Goal: Information Seeking & Learning: Find contact information

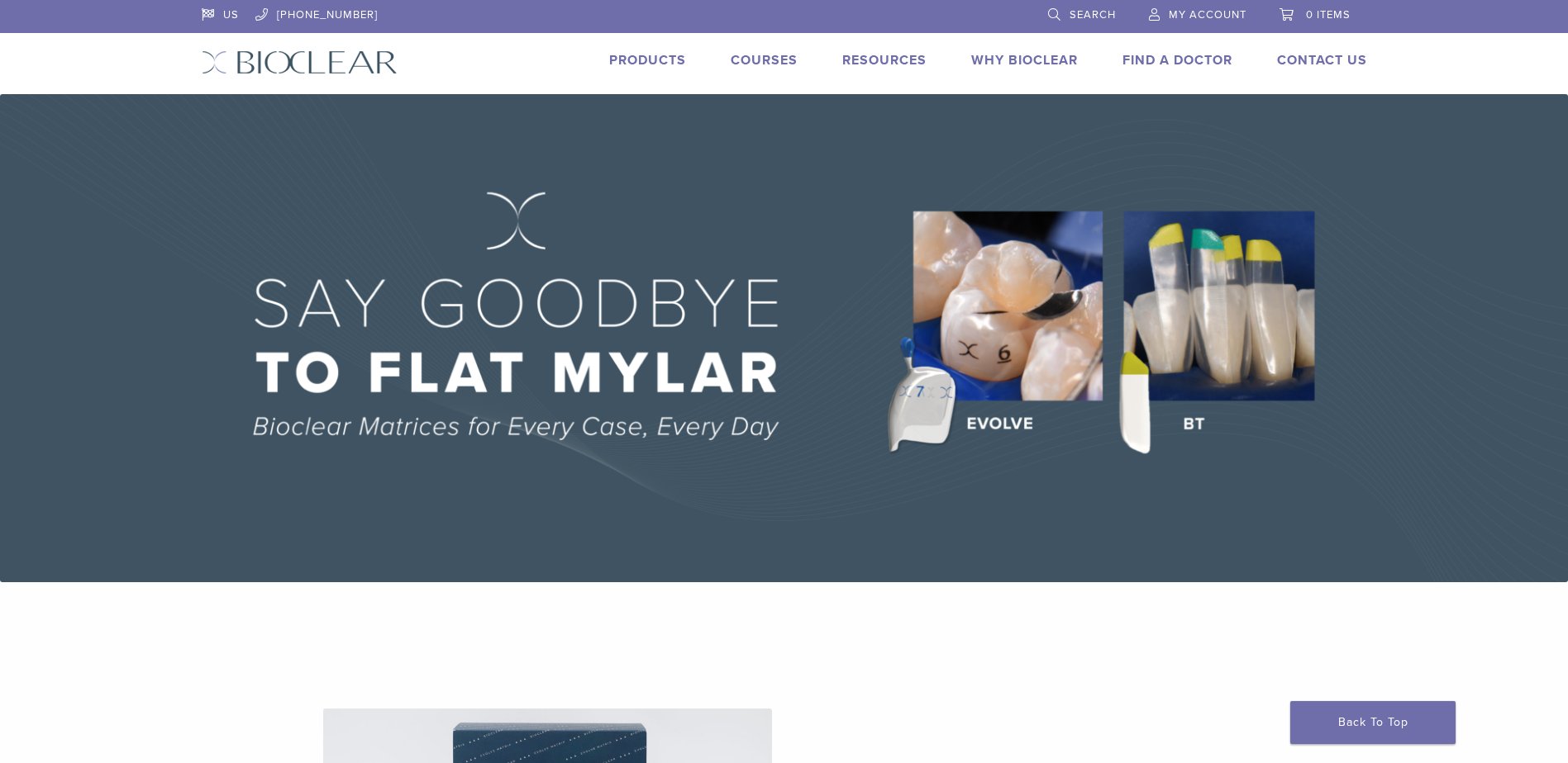
click at [1173, 61] on link "Find A Doctor" at bounding box center [1176, 60] width 110 height 17
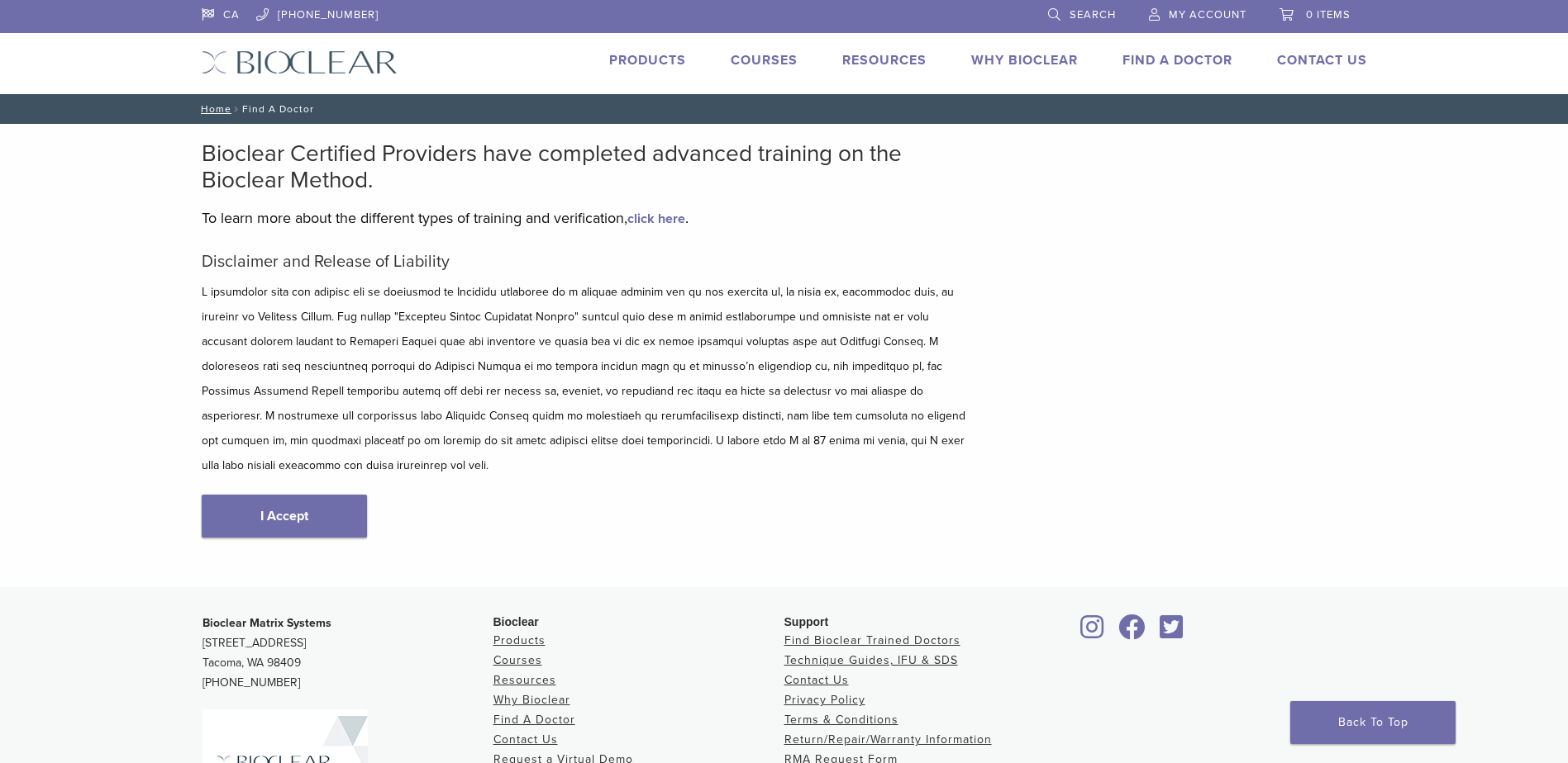
click at [260, 459] on div "Disclaimer and Release of Liability I Accept" at bounding box center [586, 412] width 768 height 320
click at [290, 495] on link "I Accept" at bounding box center [284, 516] width 165 height 43
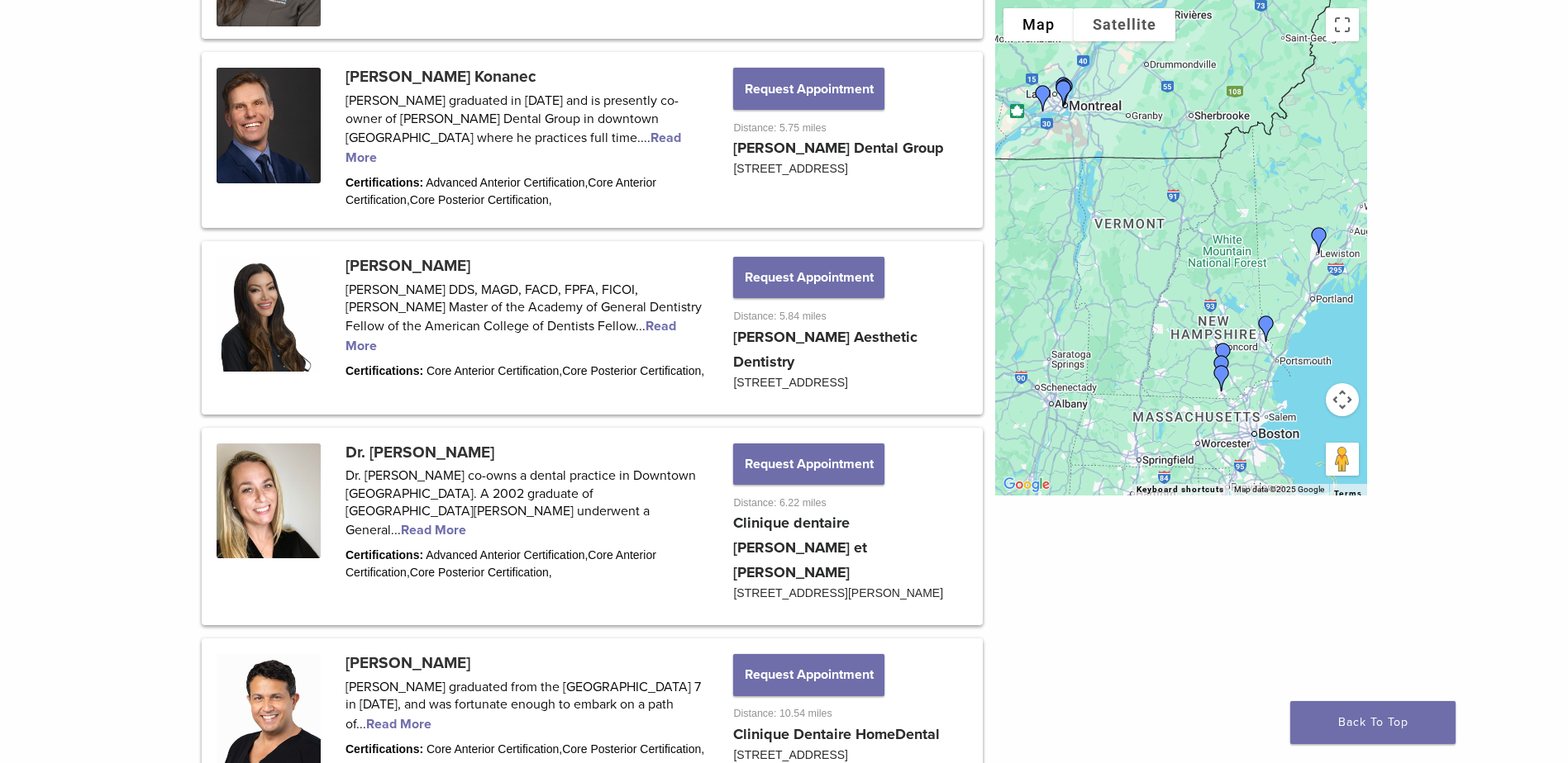
scroll to position [1073, 0]
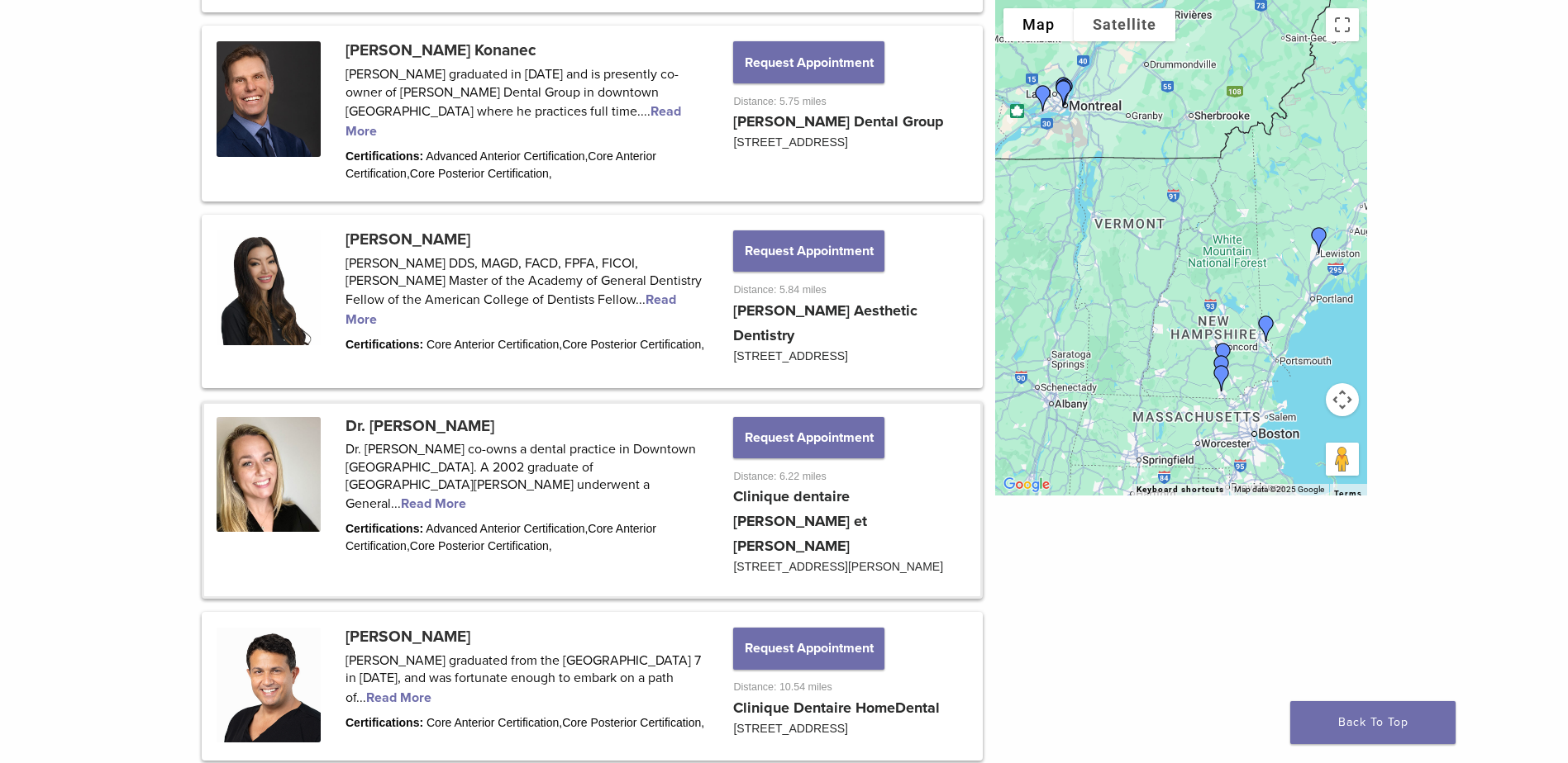
click at [510, 462] on link at bounding box center [592, 501] width 776 height 193
click at [522, 471] on link at bounding box center [592, 501] width 776 height 193
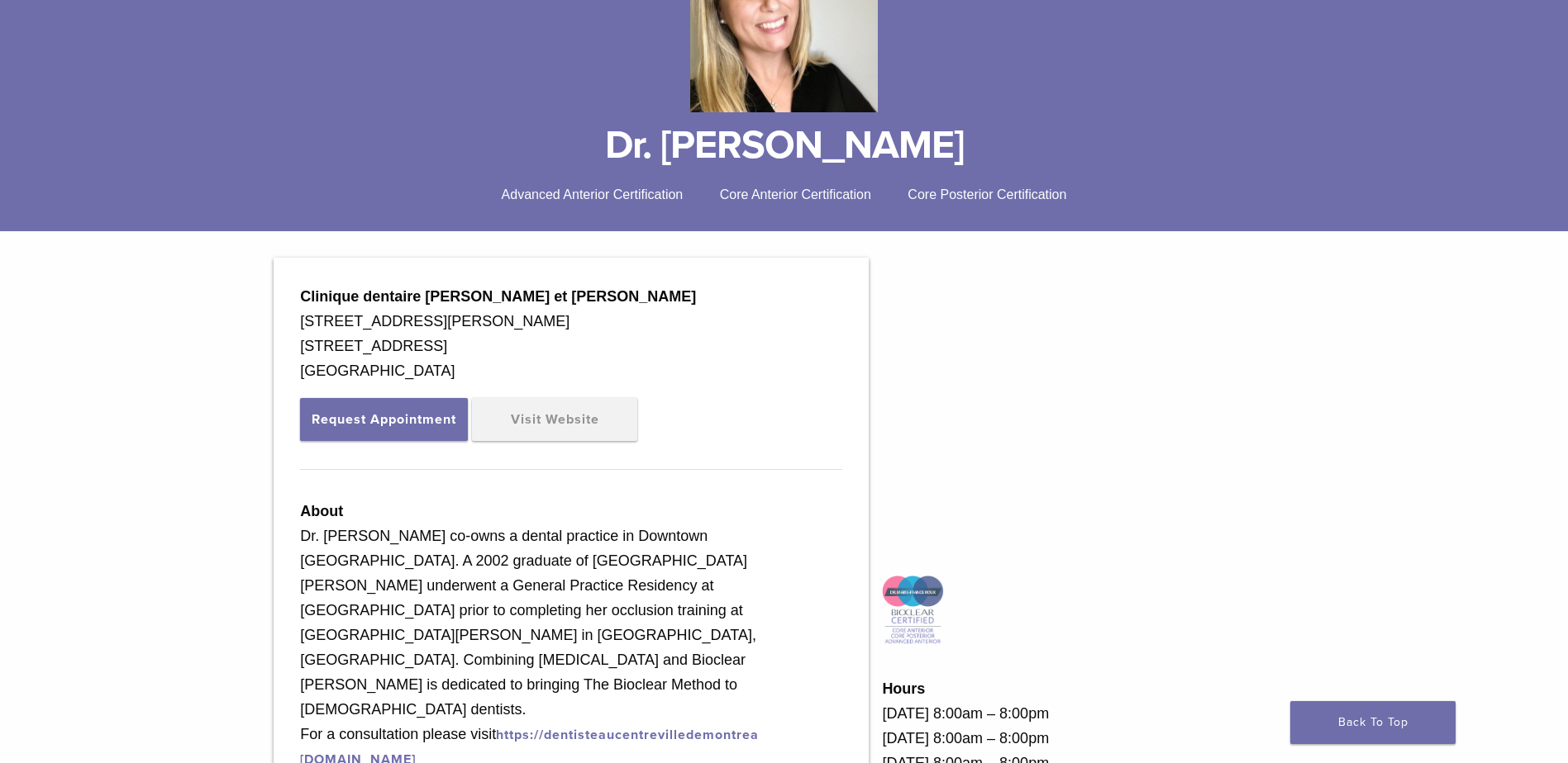
scroll to position [165, 0]
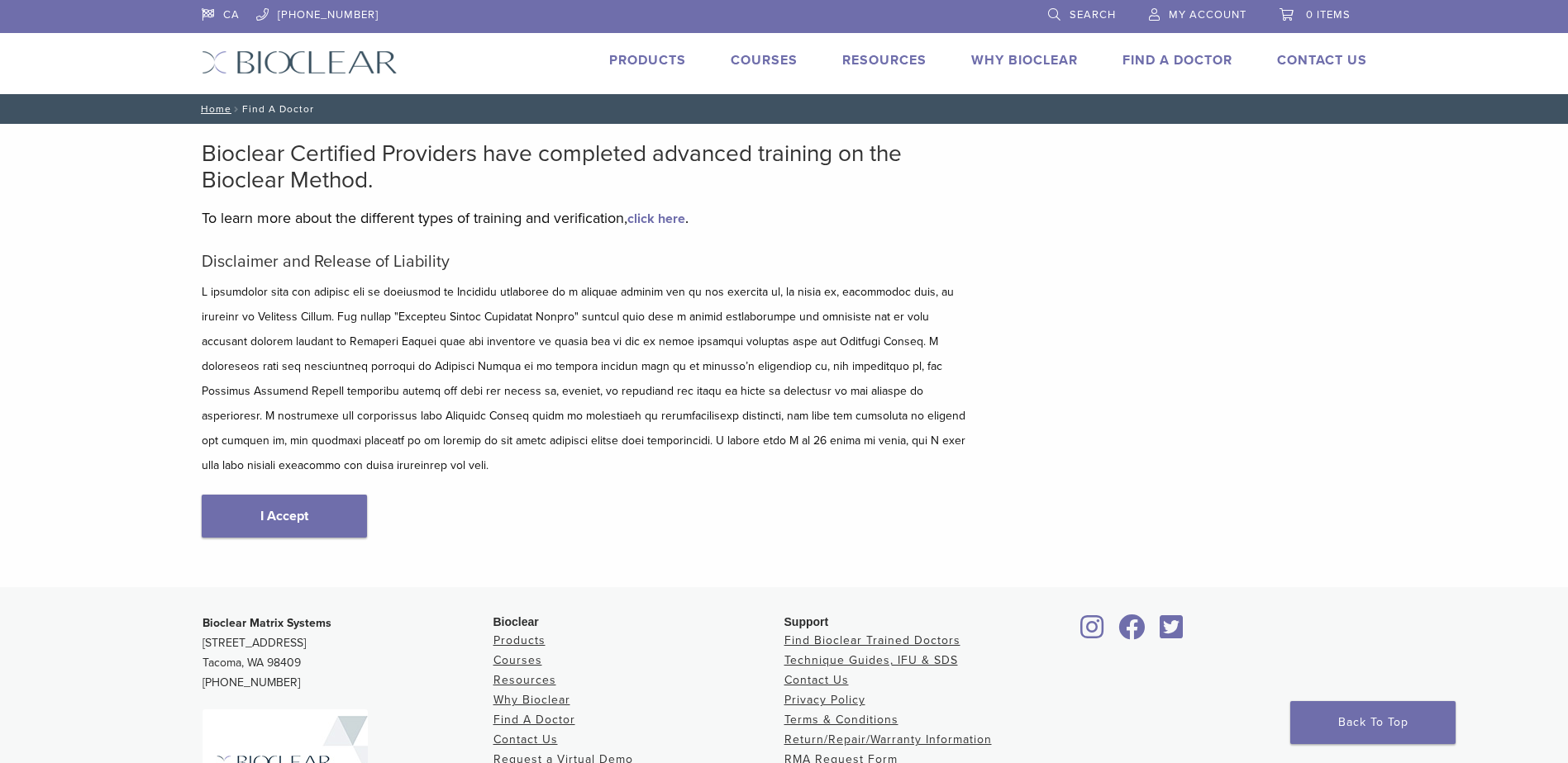
scroll to position [194, 0]
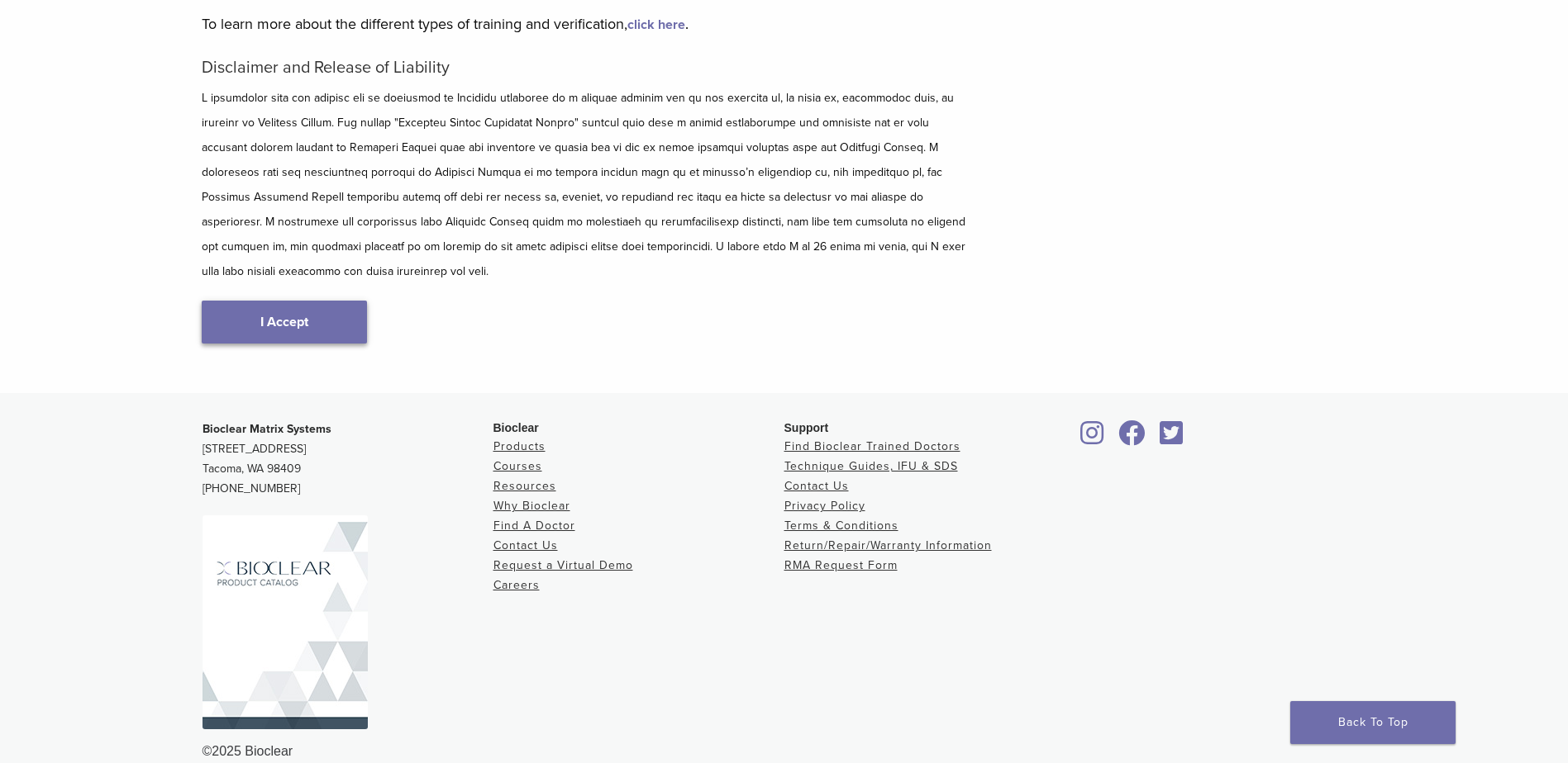
click at [295, 303] on link "I Accept" at bounding box center [284, 322] width 165 height 43
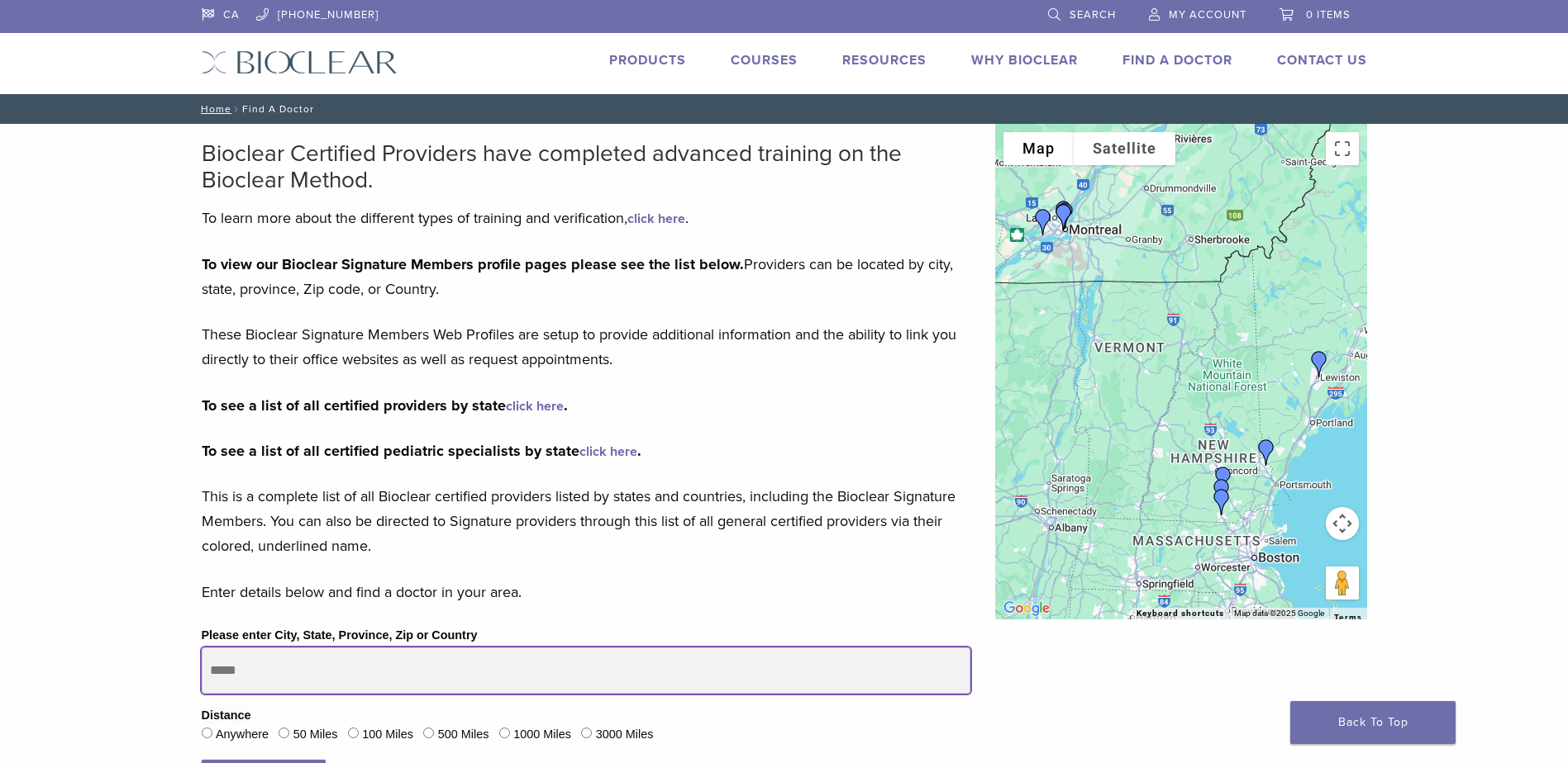
drag, startPoint x: 260, startPoint y: 664, endPoint x: 273, endPoint y: 667, distance: 13.3
click at [260, 664] on input "Please enter City, State, Province, Zip or Country" at bounding box center [586, 670] width 768 height 46
drag, startPoint x: 272, startPoint y: 670, endPoint x: 160, endPoint y: 668, distance: 112.0
type input "*******"
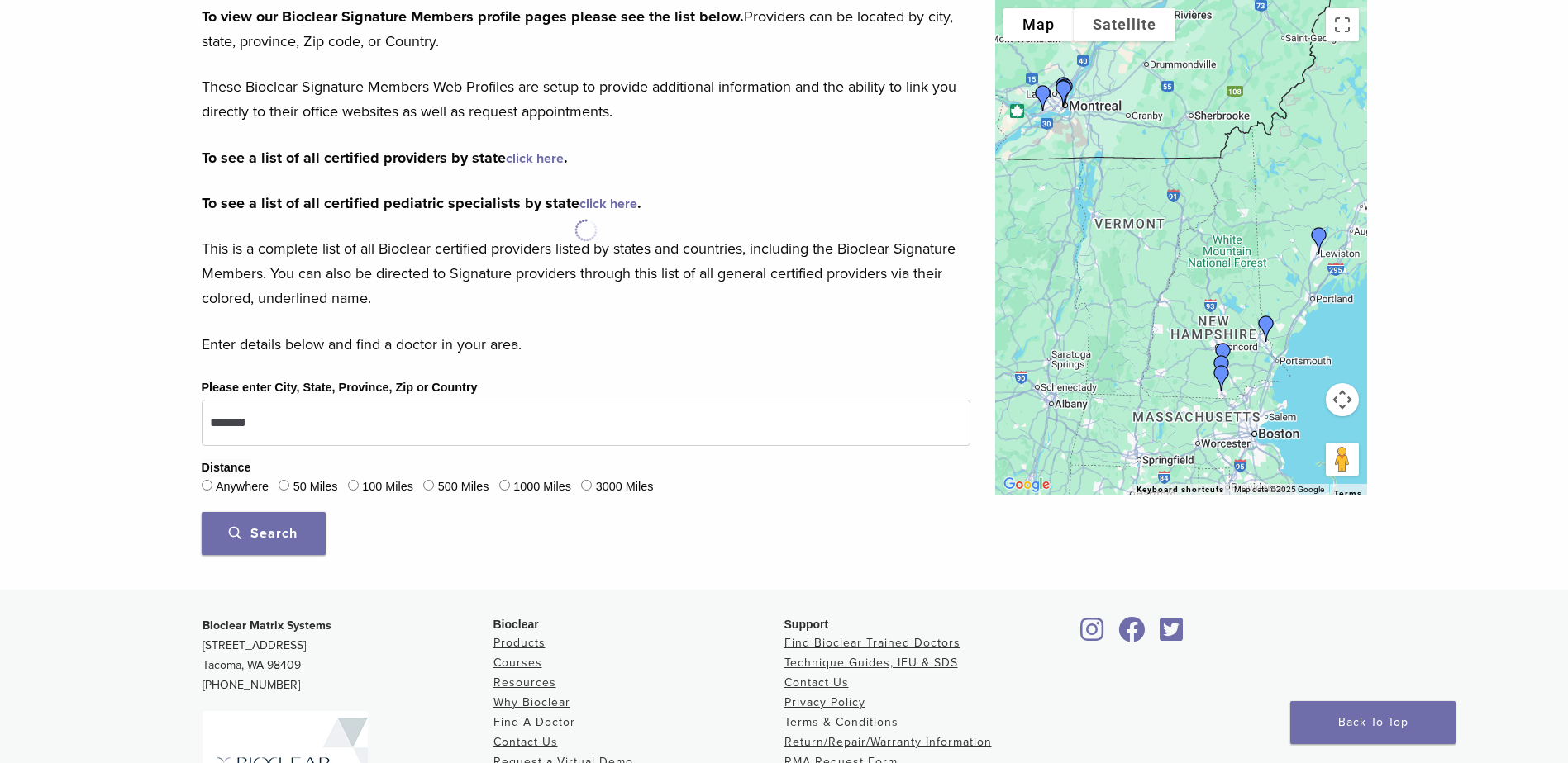
click at [265, 525] on button "Search" at bounding box center [264, 534] width 124 height 43
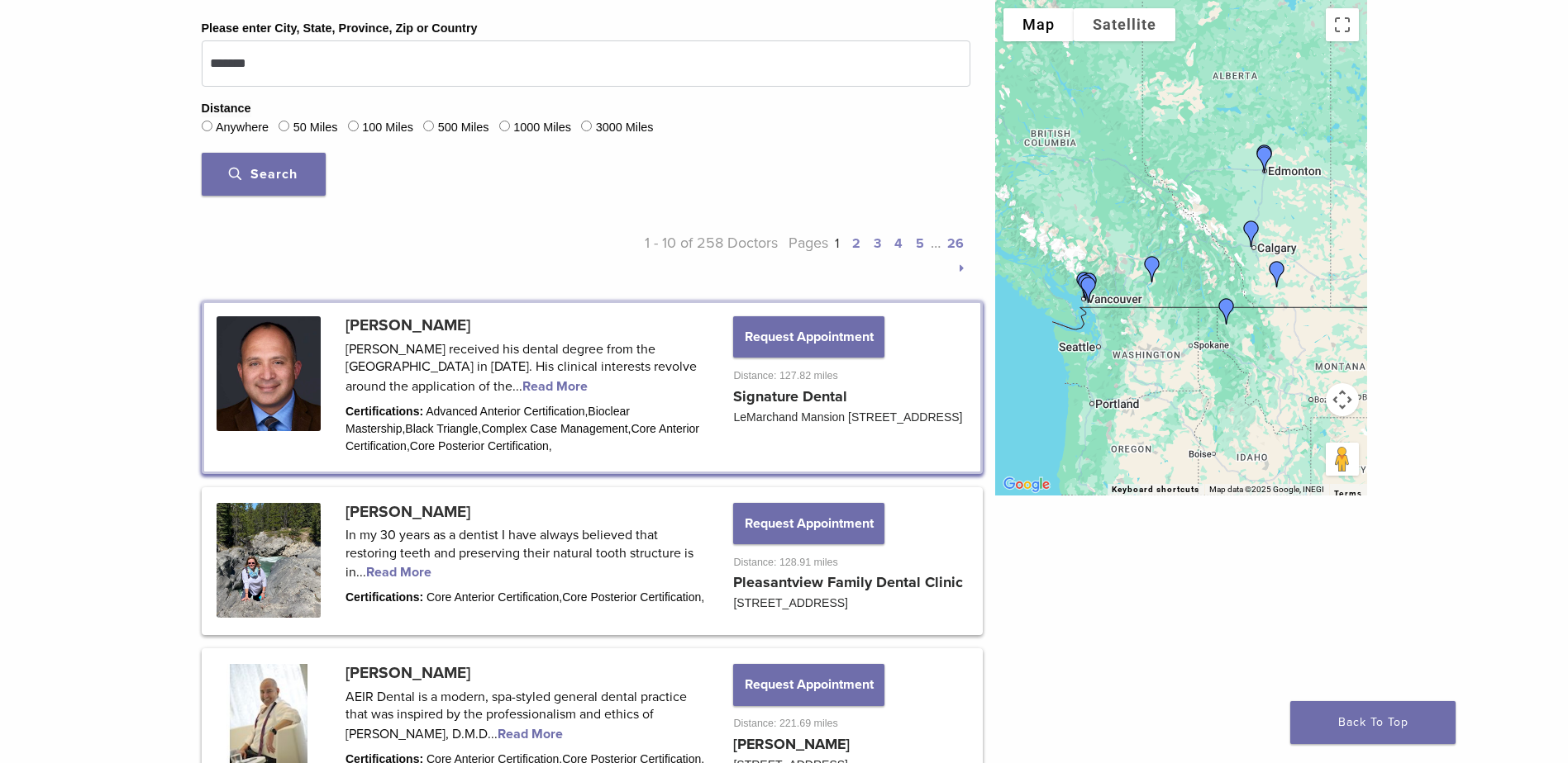
scroll to position [579, 0]
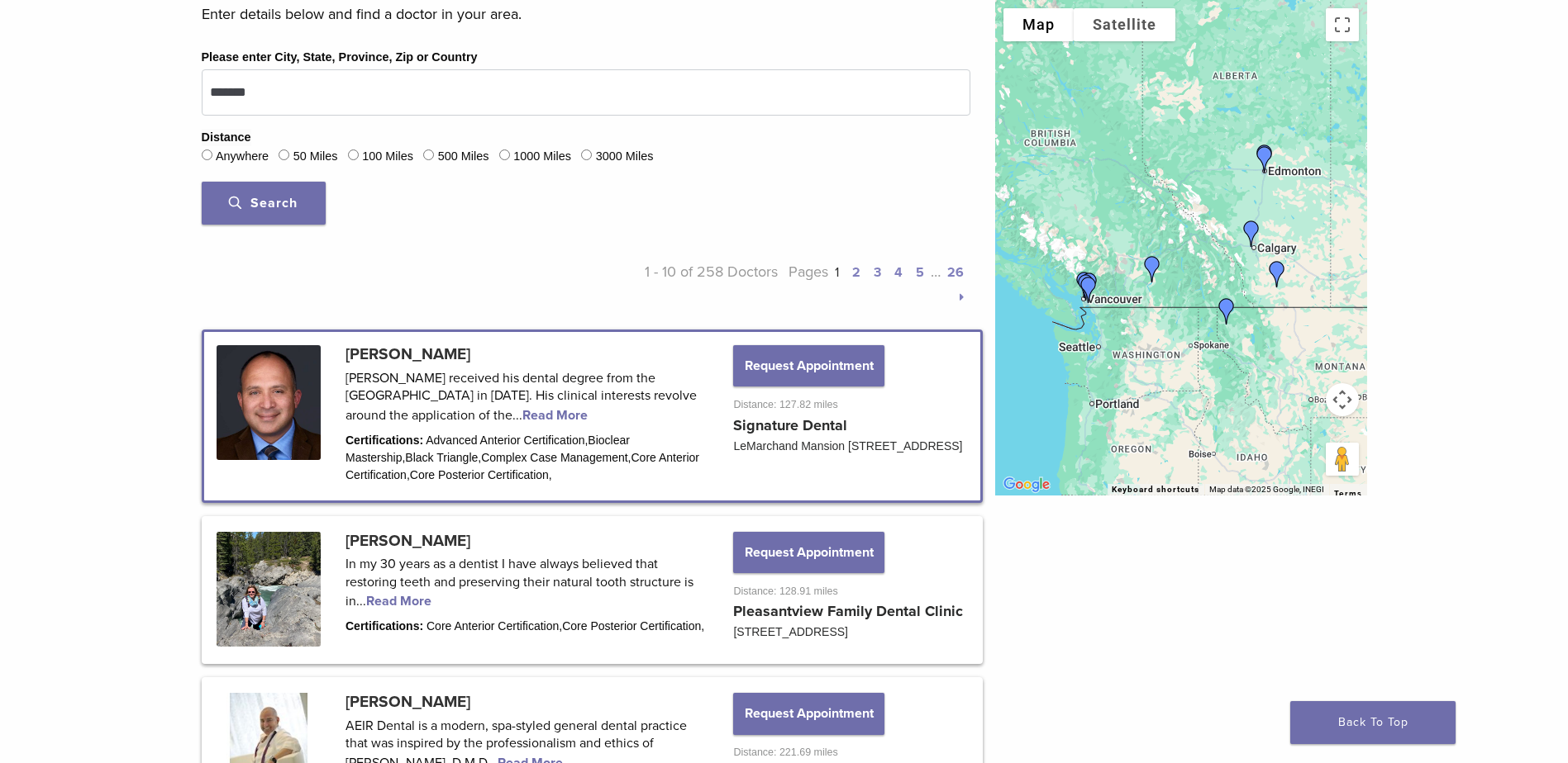
click at [504, 412] on link at bounding box center [592, 416] width 776 height 168
click at [493, 414] on link at bounding box center [592, 416] width 776 height 168
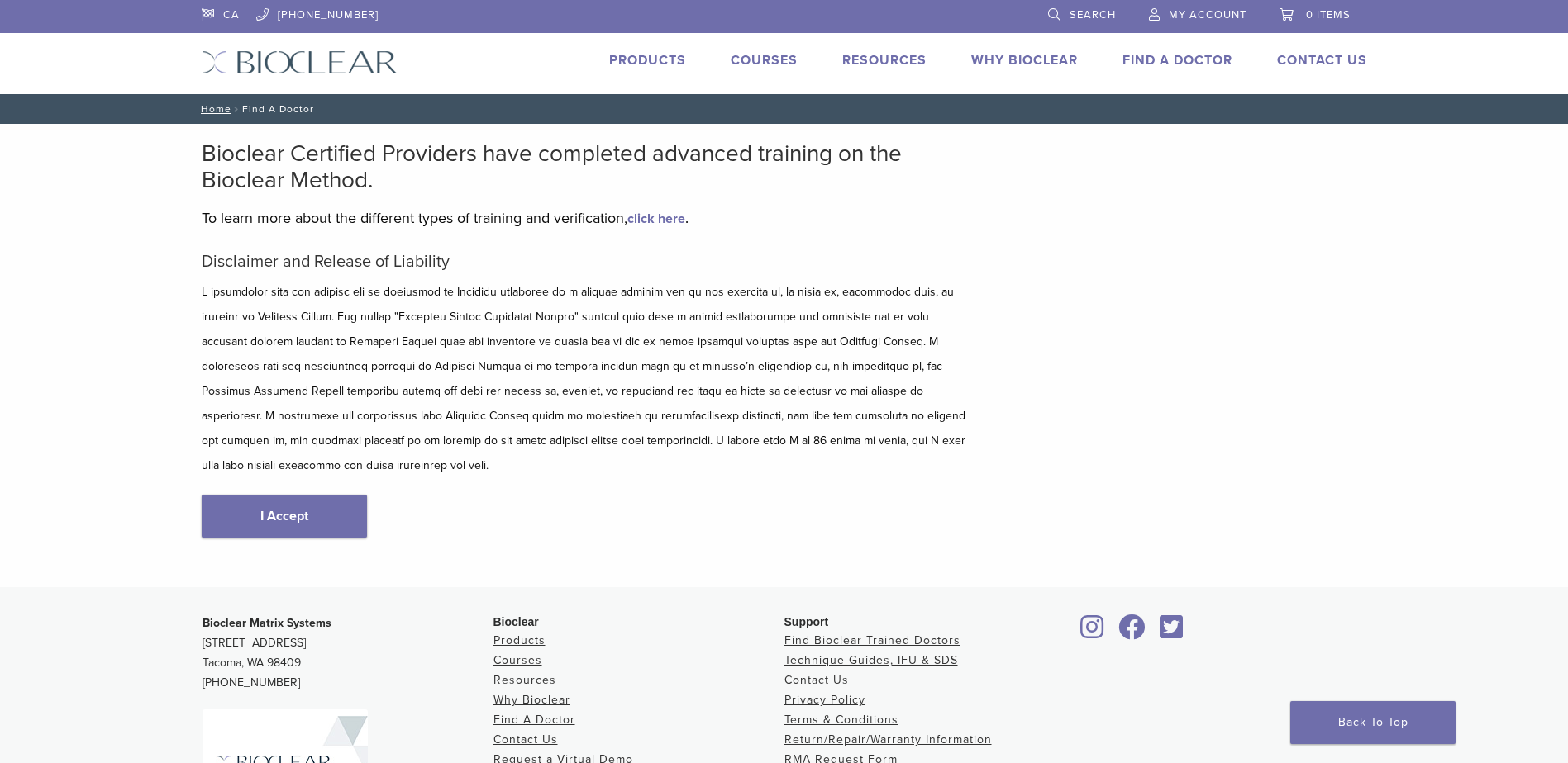
click at [1166, 59] on link "Find A Doctor" at bounding box center [1176, 60] width 110 height 17
click at [269, 495] on link "I Accept" at bounding box center [284, 516] width 165 height 43
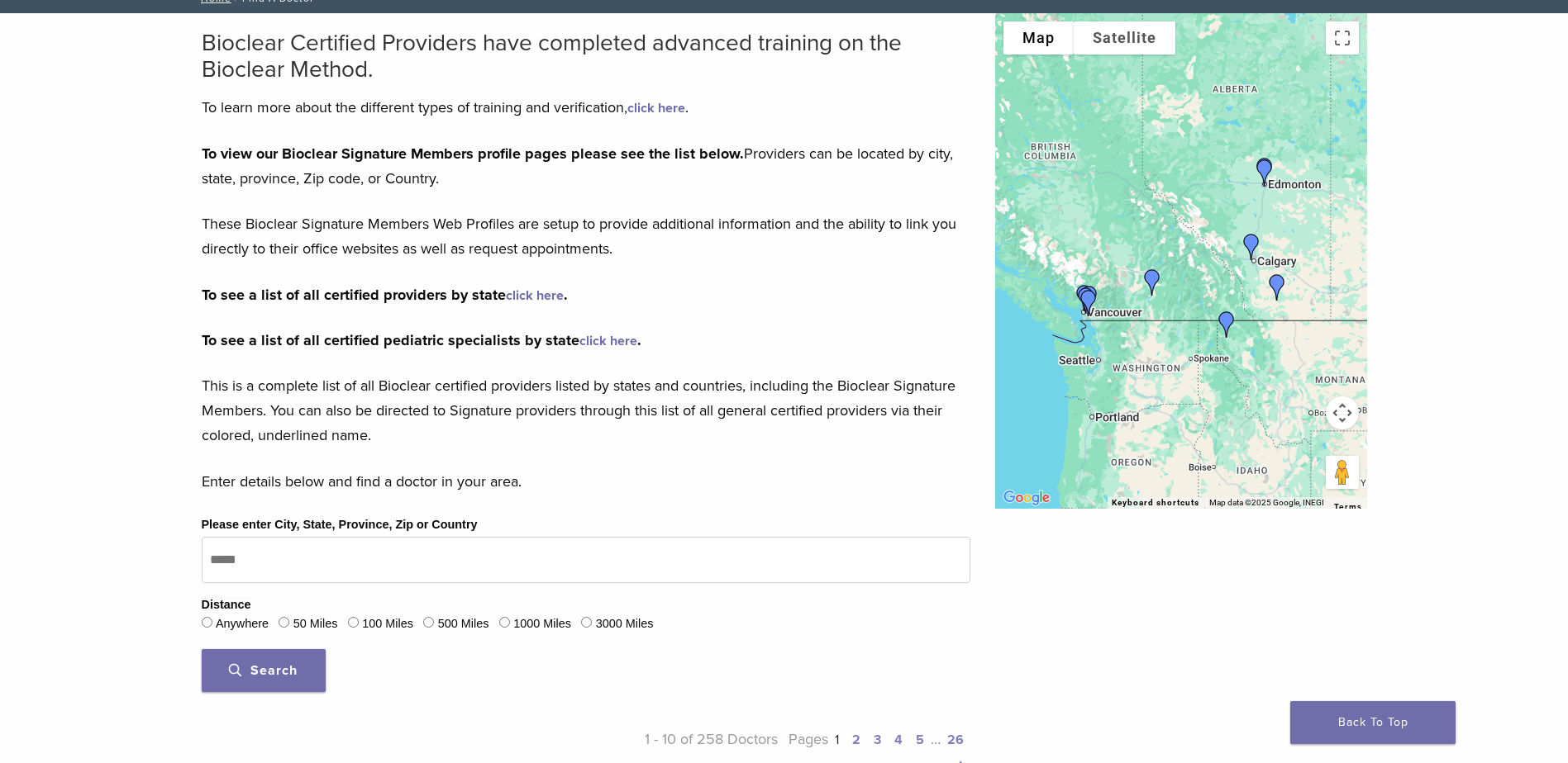
scroll to position [165, 0]
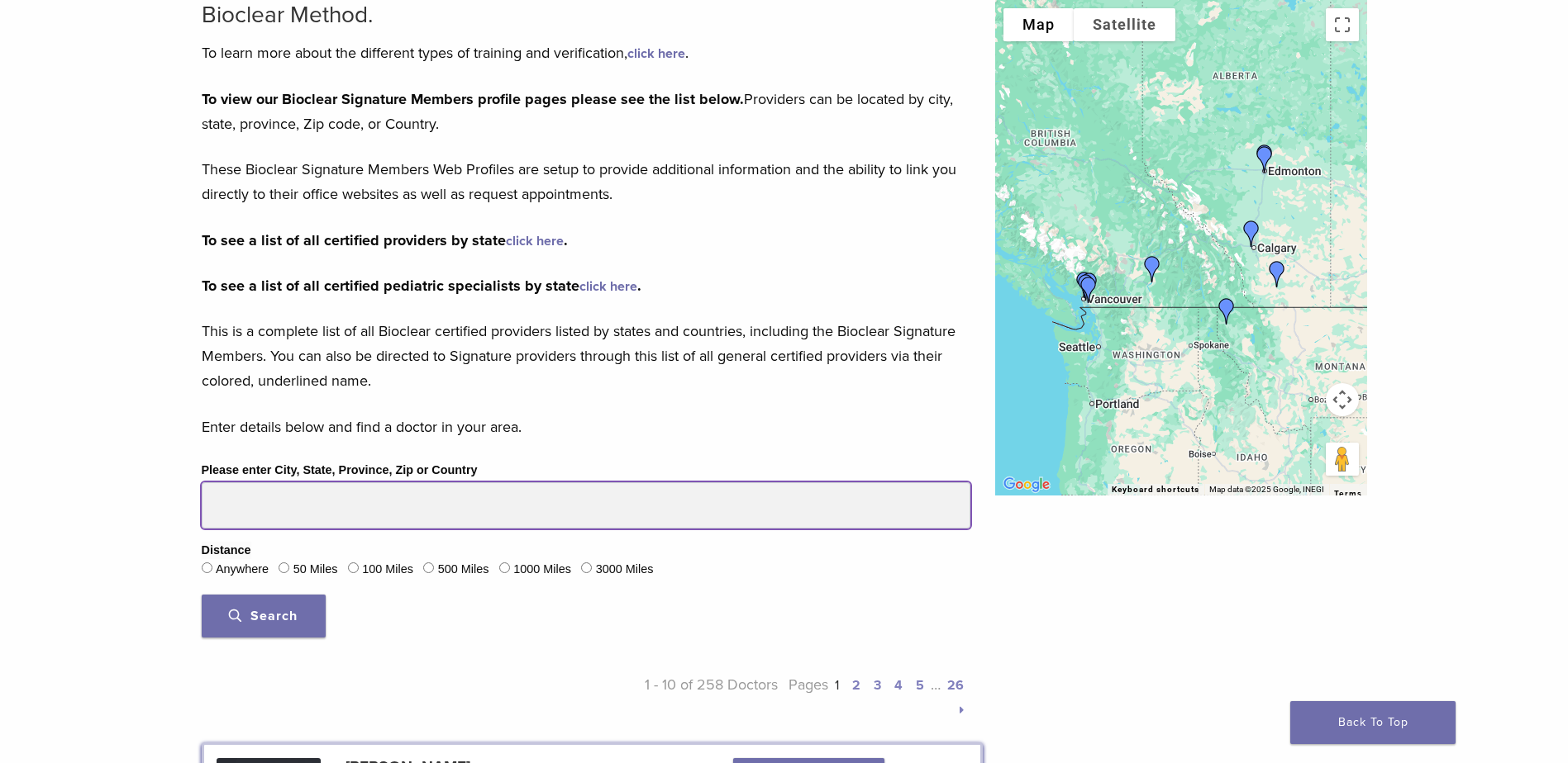
click at [299, 509] on input "Please enter City, State, Province, Zip or Country" at bounding box center [586, 504] width 768 height 46
type input "*******"
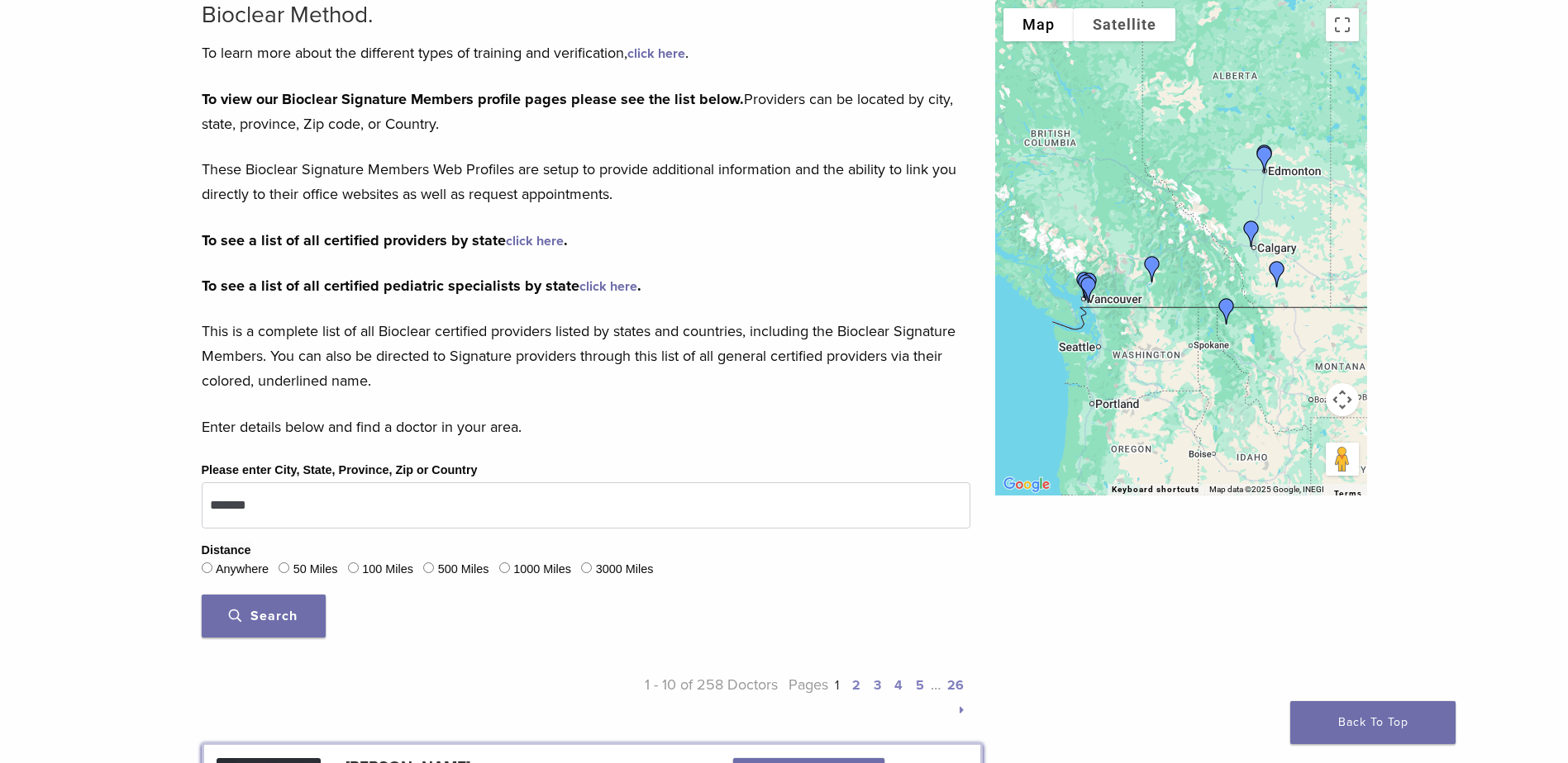
click at [250, 618] on span "Search" at bounding box center [263, 616] width 68 height 17
